Goal: Task Accomplishment & Management: Manage account settings

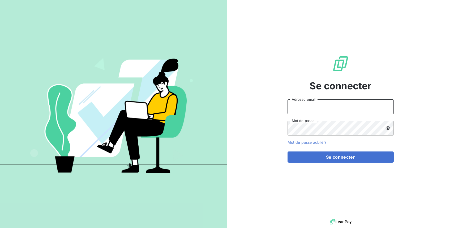
click at [339, 108] on input "Adresse email" at bounding box center [341, 106] width 106 height 15
type input "[EMAIL_ADDRESS][DOMAIN_NAME]"
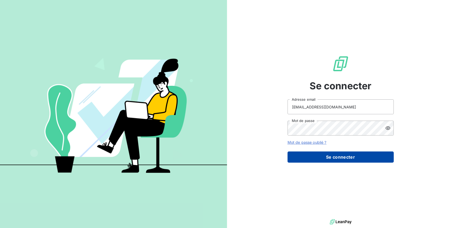
click at [355, 151] on button "Se connecter" at bounding box center [341, 156] width 106 height 11
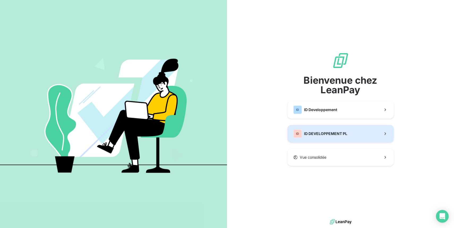
click at [344, 138] on button "ID ID DEVELOPPEMENT PL" at bounding box center [341, 134] width 106 height 18
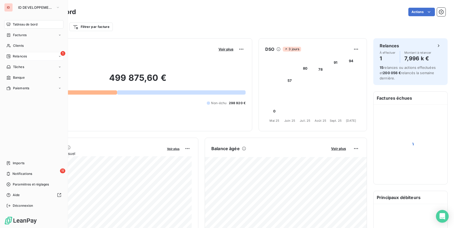
click at [11, 57] on div "Relances" at bounding box center [16, 56] width 20 height 5
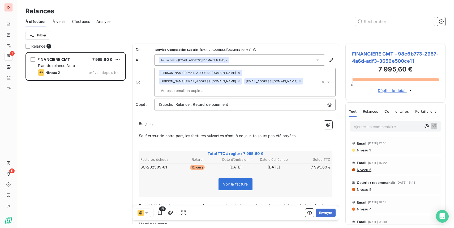
scroll to position [176, 100]
click at [324, 213] on button "Envoyer" at bounding box center [325, 212] width 19 height 8
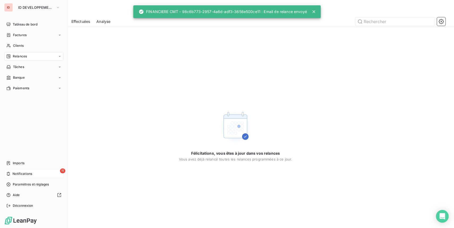
click at [26, 173] on span "Notifications" at bounding box center [22, 173] width 20 height 5
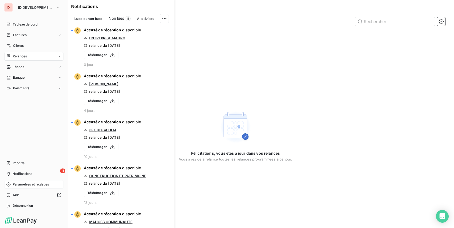
click at [22, 184] on span "Paramètres et réglages" at bounding box center [31, 184] width 36 height 5
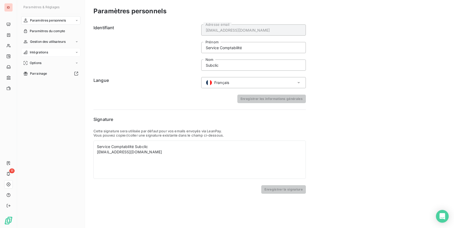
click at [51, 54] on div "Intégrations" at bounding box center [50, 52] width 59 height 8
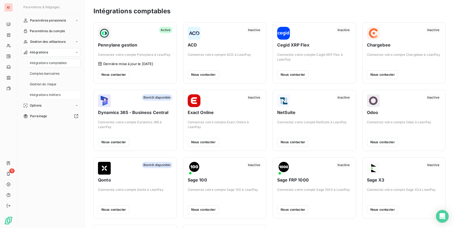
click at [51, 94] on span "Intégrations métiers" at bounding box center [45, 94] width 31 height 5
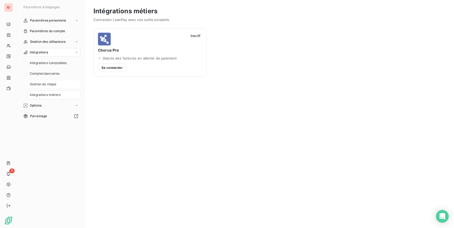
click at [50, 86] on span "Gestion du risque" at bounding box center [43, 84] width 27 height 5
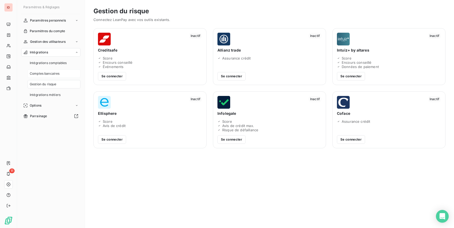
click at [50, 72] on span "Comptes bancaires" at bounding box center [45, 73] width 30 height 5
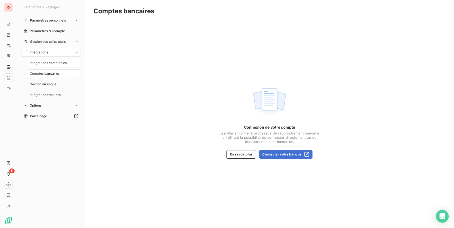
click at [48, 62] on span "Intégrations comptables" at bounding box center [48, 63] width 37 height 5
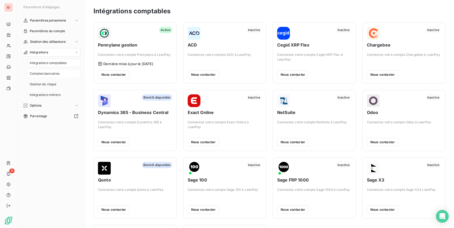
click at [47, 76] on span "Comptes bancaires" at bounding box center [45, 73] width 30 height 5
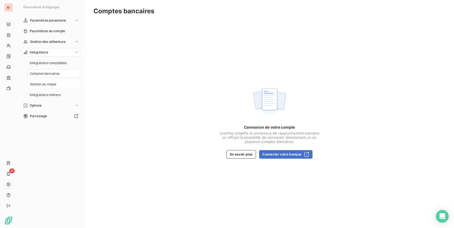
click at [46, 82] on span "Gestion du risque" at bounding box center [43, 84] width 27 height 5
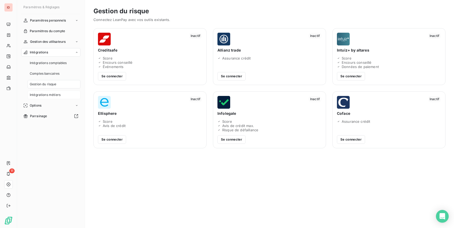
click at [46, 91] on div "Intégrations métiers" at bounding box center [54, 95] width 53 height 8
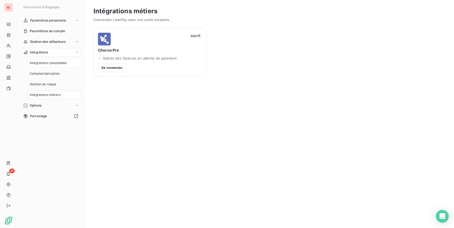
click at [50, 61] on span "Intégrations comptables" at bounding box center [48, 63] width 37 height 5
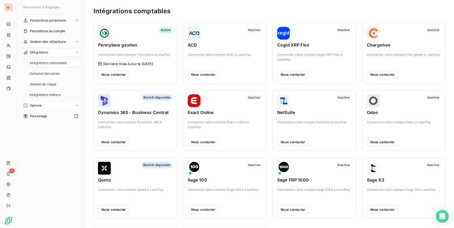
click at [46, 108] on div "Options" at bounding box center [50, 105] width 59 height 8
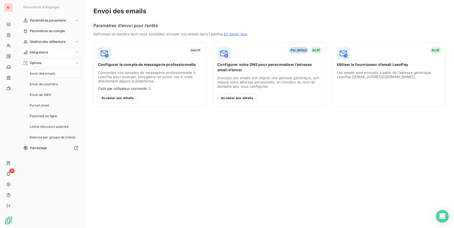
click at [45, 52] on span "Intégrations" at bounding box center [39, 52] width 18 height 5
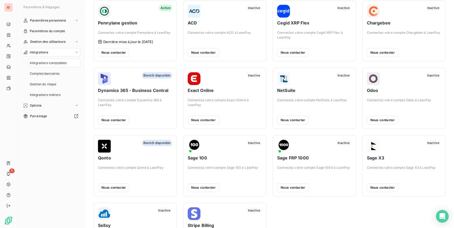
scroll to position [64, 0]
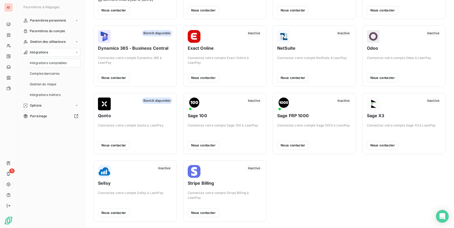
click at [450, 211] on div "Intégrations comptables Active Pennylane gestion Connectez votre compte Pennyla…" at bounding box center [269, 82] width 369 height 292
click at [446, 213] on div "Open Intercom Messenger" at bounding box center [442, 216] width 14 height 14
